Goal: Entertainment & Leisure: Consume media (video, audio)

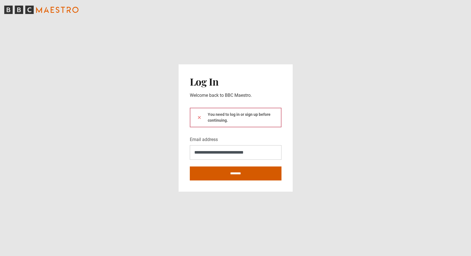
click at [219, 174] on input "********" at bounding box center [236, 174] width 92 height 14
type input "**********"
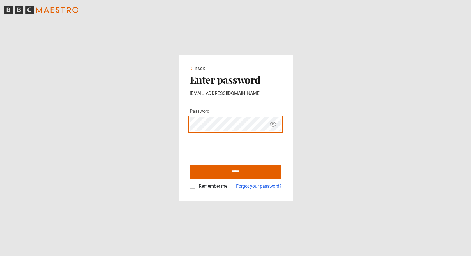
click at [190, 165] on input "******" at bounding box center [236, 172] width 92 height 14
type input "**********"
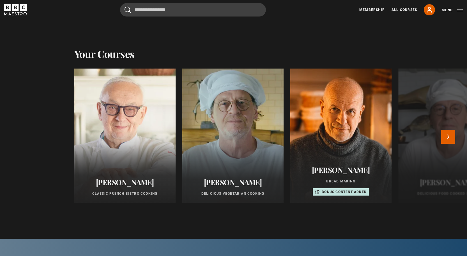
scroll to position [252, 0]
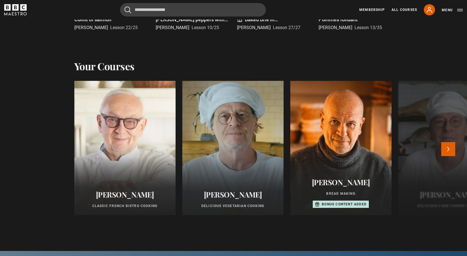
click at [247, 152] on div at bounding box center [232, 148] width 111 height 148
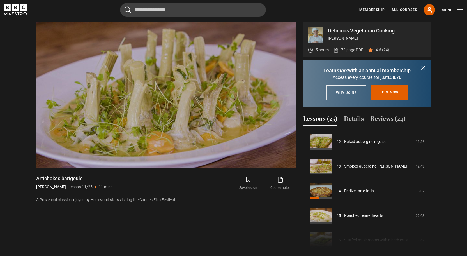
scroll to position [296, 0]
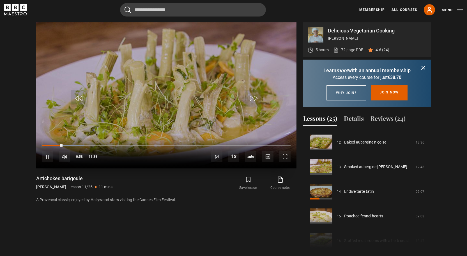
click at [245, 145] on div "10s Skip Back 10 seconds Pause 10s Skip Forward 10 seconds Loaded : 17.17% 09:5…" at bounding box center [166, 153] width 260 height 31
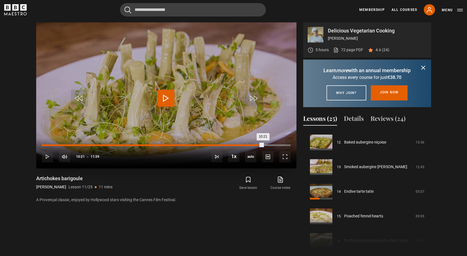
click at [263, 145] on div "Loaded : 17.17% 10:22 10:21" at bounding box center [166, 146] width 248 height 2
click at [278, 145] on div "Loaded : 90.84% 11:06 10:24" at bounding box center [166, 146] width 248 height 2
click at [284, 145] on div "Loaded : 98.00% 11:21 11:21" at bounding box center [166, 146] width 248 height 2
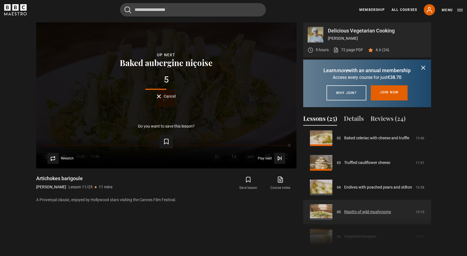
scroll to position [44, 0]
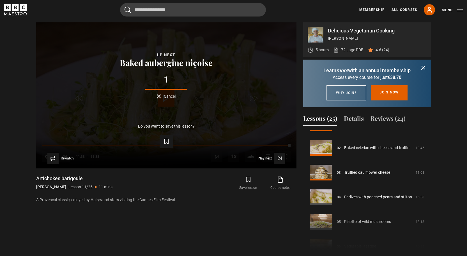
click at [14, 7] on icon "BBC Maestro" at bounding box center [15, 9] width 22 height 11
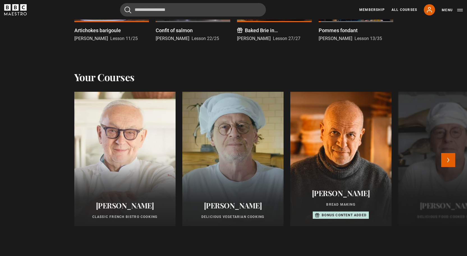
scroll to position [252, 0]
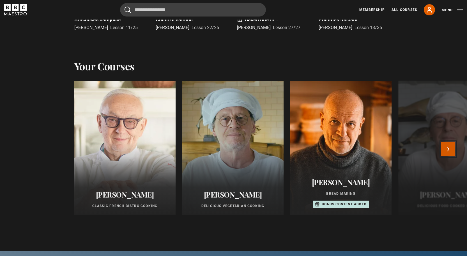
click at [451, 150] on button "Next" at bounding box center [448, 149] width 14 height 14
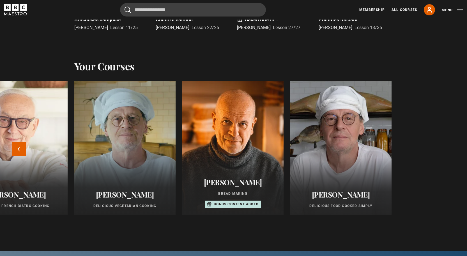
click at [325, 146] on div at bounding box center [340, 148] width 111 height 148
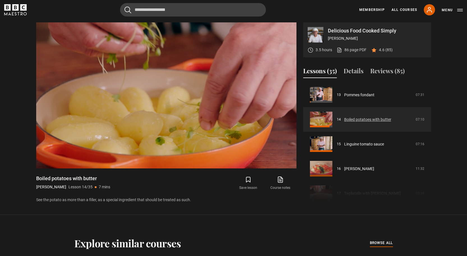
click at [378, 120] on link "Boiled potatoes with butter" at bounding box center [367, 120] width 47 height 6
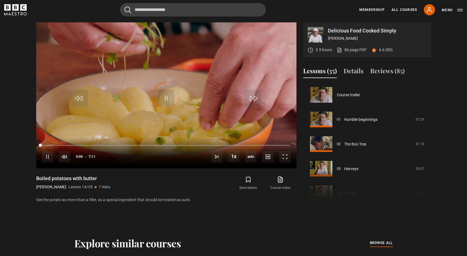
scroll to position [321, 0]
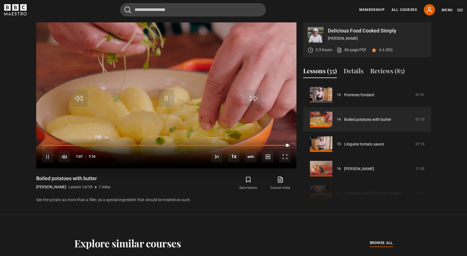
click at [221, 78] on video "Video Player" at bounding box center [166, 95] width 260 height 146
drag, startPoint x: 64, startPoint y: 145, endPoint x: 75, endPoint y: 142, distance: 10.7
click at [0, 0] on div "0:39" at bounding box center [0, 0] width 0 height 0
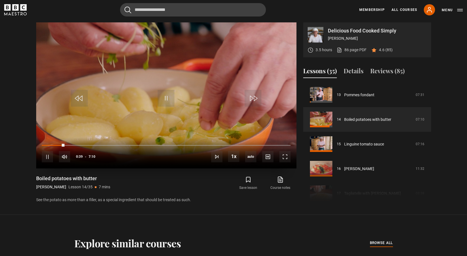
click at [199, 99] on video "Video Player" at bounding box center [166, 95] width 260 height 146
click at [188, 105] on video "Video Player" at bounding box center [166, 95] width 260 height 146
click at [82, 146] on div "1:10" at bounding box center [82, 146] width 1 height 2
click at [96, 145] on div "Loaded : 25.54% 1:33 1:11" at bounding box center [166, 146] width 248 height 2
click at [114, 145] on div "2:05" at bounding box center [114, 146] width 1 height 2
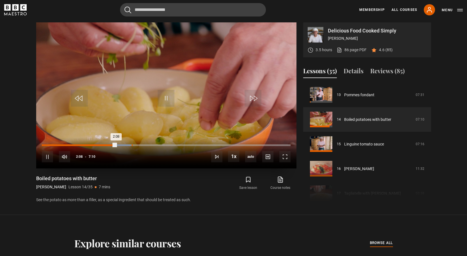
click at [132, 146] on div "Loaded : 35.98% 2:36 2:08" at bounding box center [166, 146] width 248 height 2
click at [132, 146] on div "2:36" at bounding box center [87, 146] width 90 height 2
click at [154, 145] on div "Loaded : 38.30% 3:15 3:15" at bounding box center [166, 146] width 248 height 2
click at [172, 145] on div "3:45" at bounding box center [172, 146] width 1 height 2
click at [197, 145] on div "Loaded : 69.64% 4:29 3:56" at bounding box center [166, 146] width 248 height 2
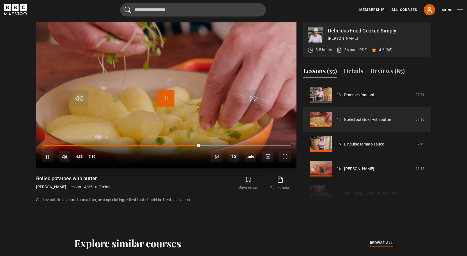
click at [162, 95] on span "Video Player" at bounding box center [166, 98] width 17 height 17
